Goal: Information Seeking & Learning: Learn about a topic

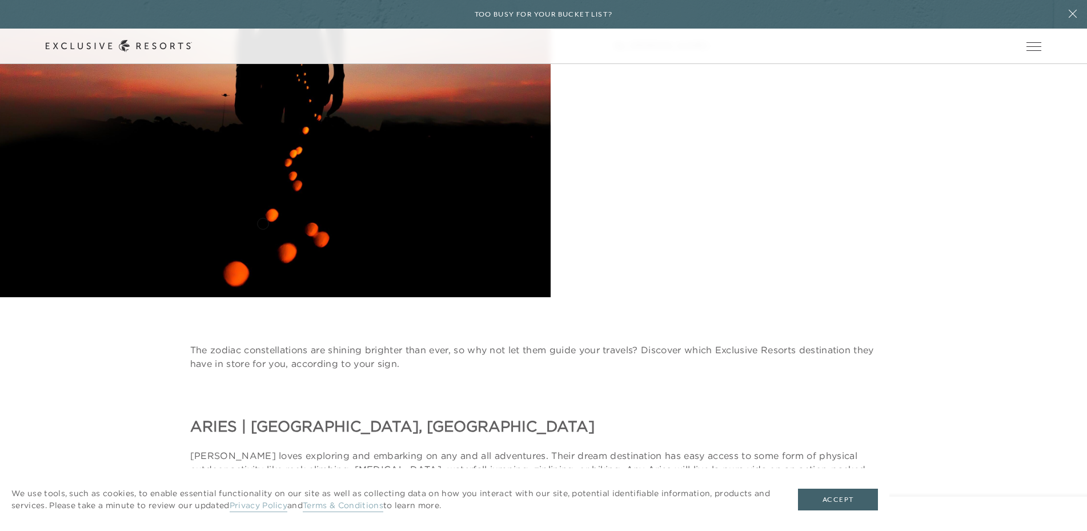
scroll to position [742, 0]
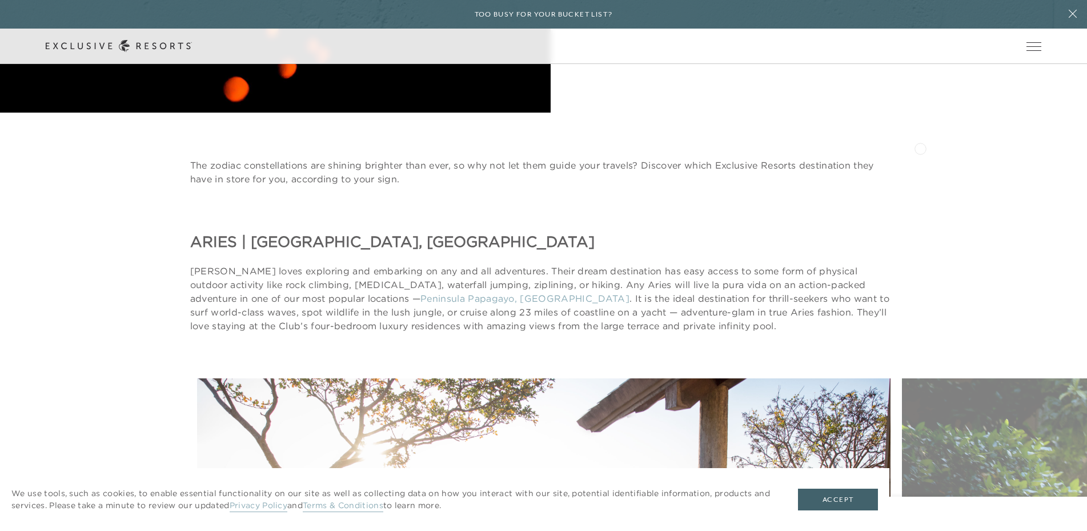
click at [343, 506] on link "Terms & Conditions" at bounding box center [343, 506] width 81 height 12
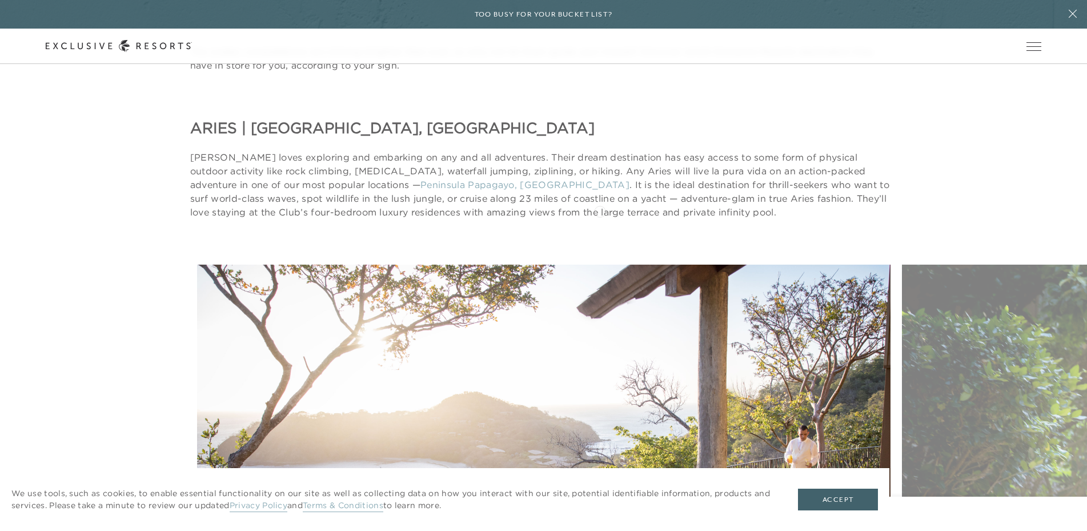
scroll to position [857, 0]
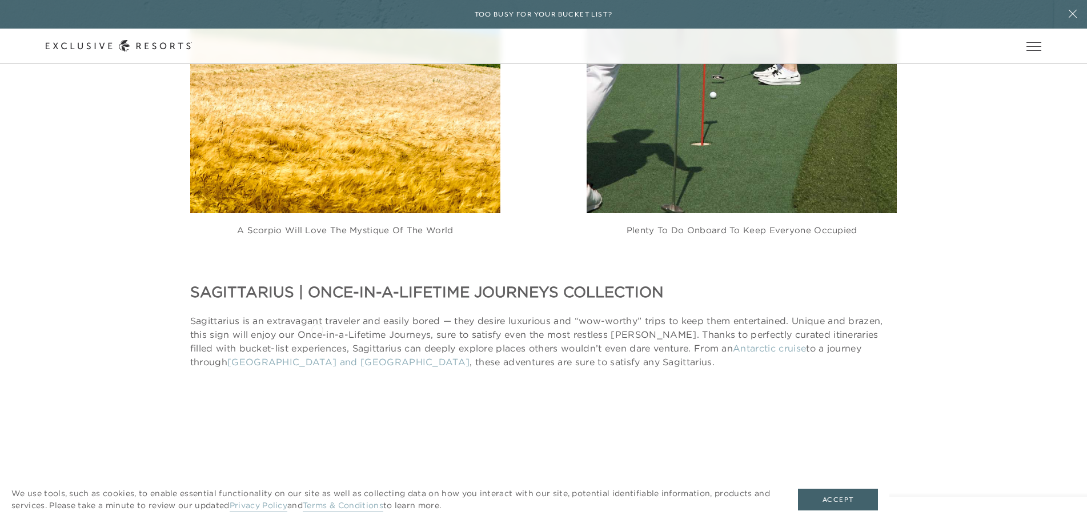
scroll to position [5996, 0]
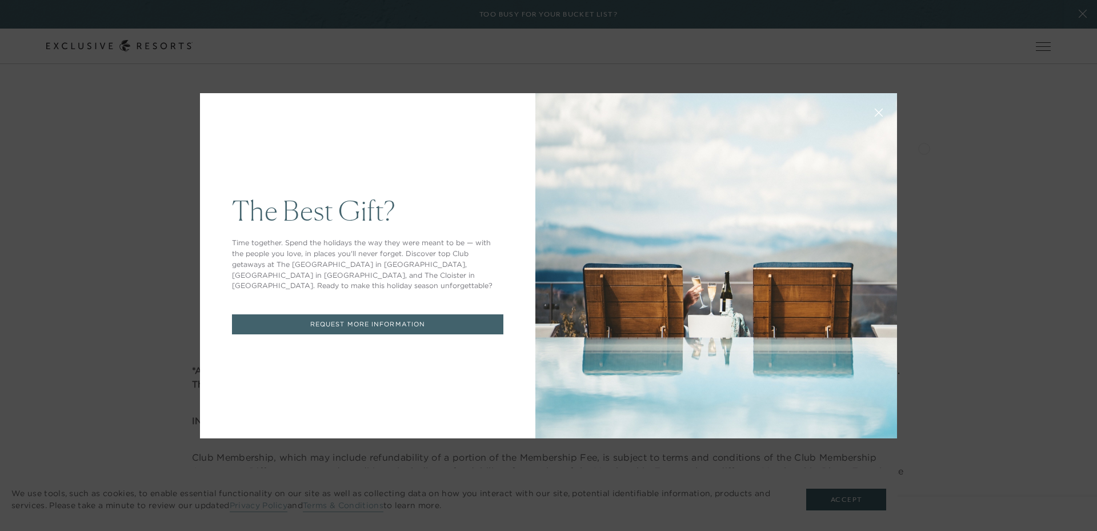
click at [875, 111] on icon at bounding box center [878, 112] width 7 height 7
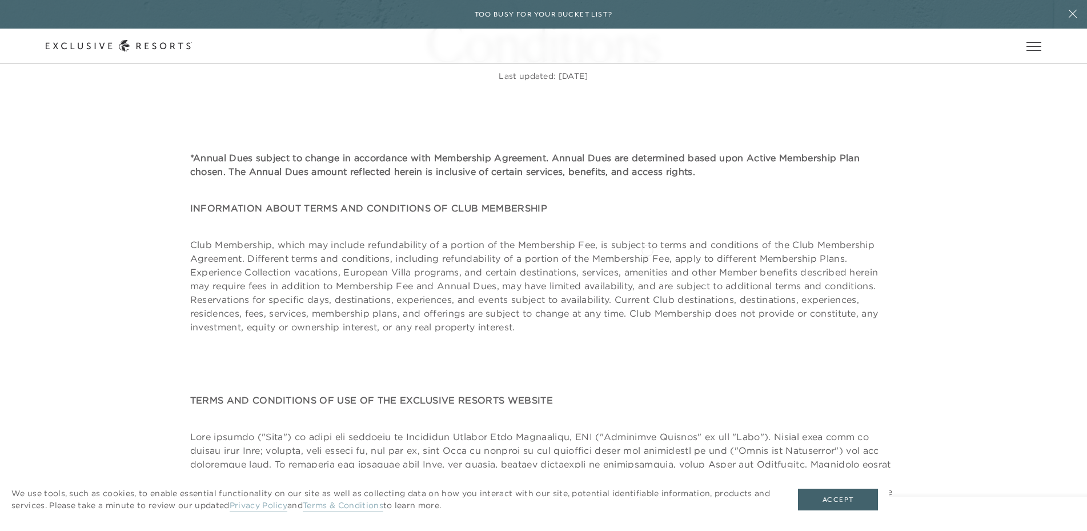
scroll to position [228, 0]
